Goal: Transaction & Acquisition: Purchase product/service

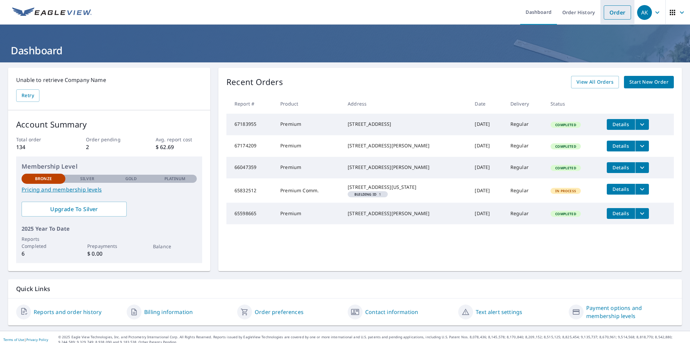
click at [611, 15] on link "Order" at bounding box center [617, 12] width 27 height 14
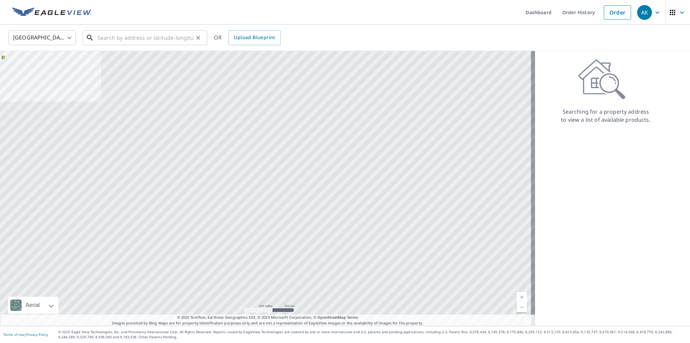
click at [117, 37] on input "text" at bounding box center [145, 37] width 96 height 19
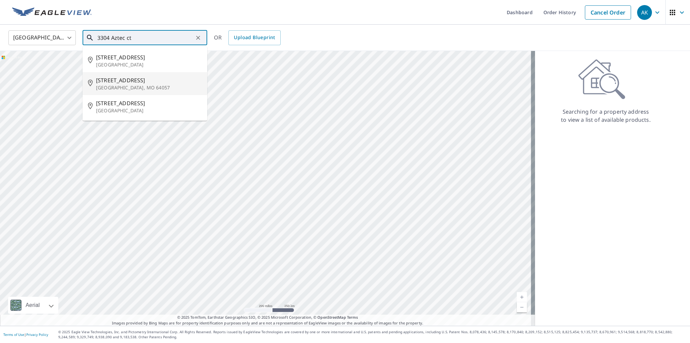
click at [142, 84] on span "[STREET_ADDRESS]" at bounding box center [149, 80] width 106 height 8
type input "[STREET_ADDRESS]"
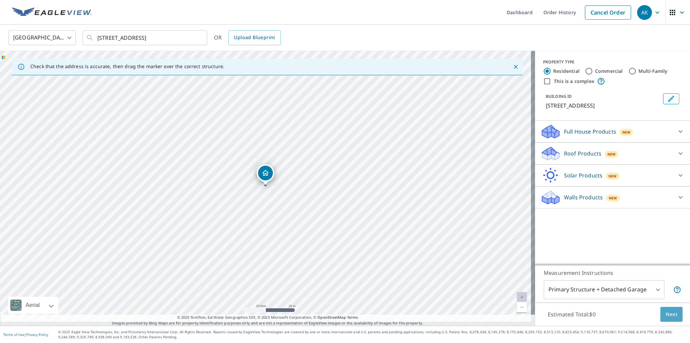
click at [669, 310] on span "Next" at bounding box center [671, 314] width 11 height 8
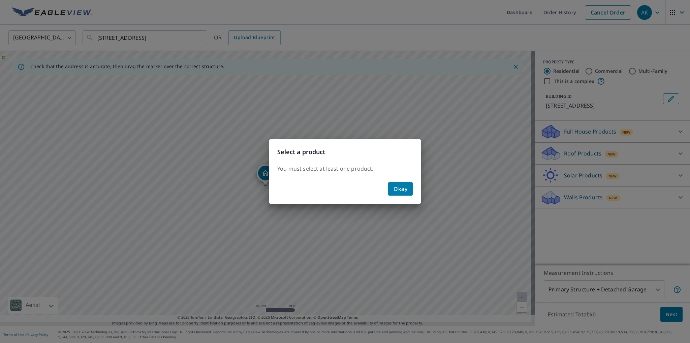
click at [410, 188] on button "Okay" at bounding box center [400, 188] width 25 height 13
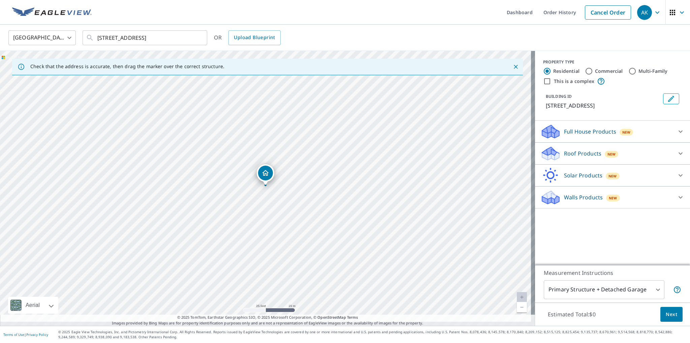
click at [633, 160] on div "Roof Products New" at bounding box center [606, 154] width 132 height 16
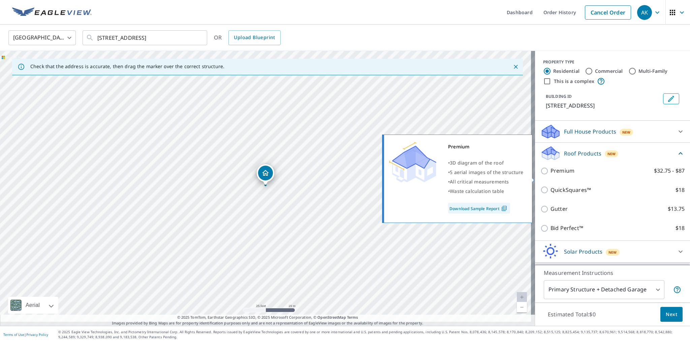
click at [541, 175] on input "Premium $32.75 - $87" at bounding box center [545, 171] width 10 height 8
checkbox input "true"
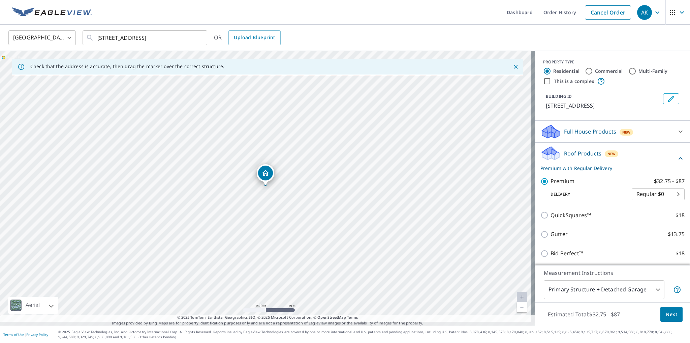
click at [671, 310] on span "Next" at bounding box center [671, 314] width 11 height 8
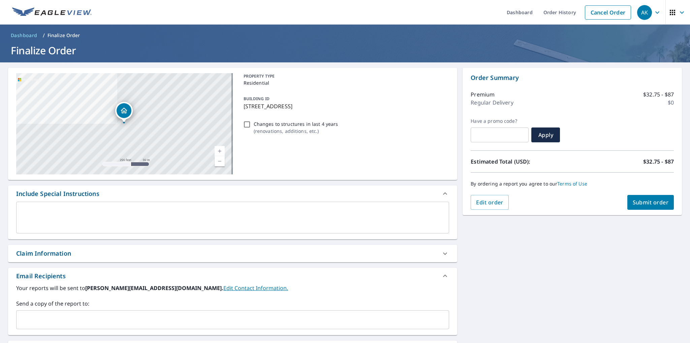
click at [653, 206] on button "Submit order" at bounding box center [650, 202] width 47 height 15
